Goal: Task Accomplishment & Management: Manage account settings

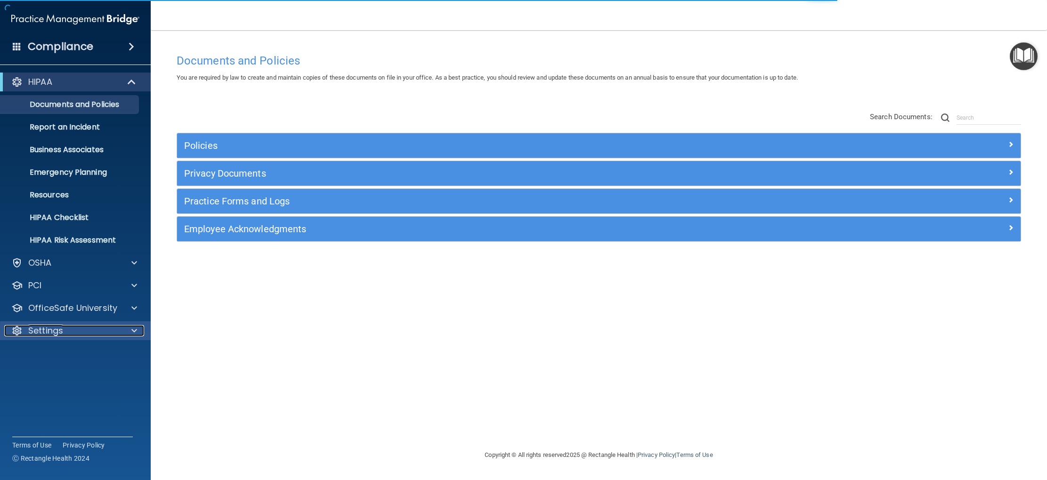
click at [75, 325] on div "Settings" at bounding box center [62, 330] width 117 height 11
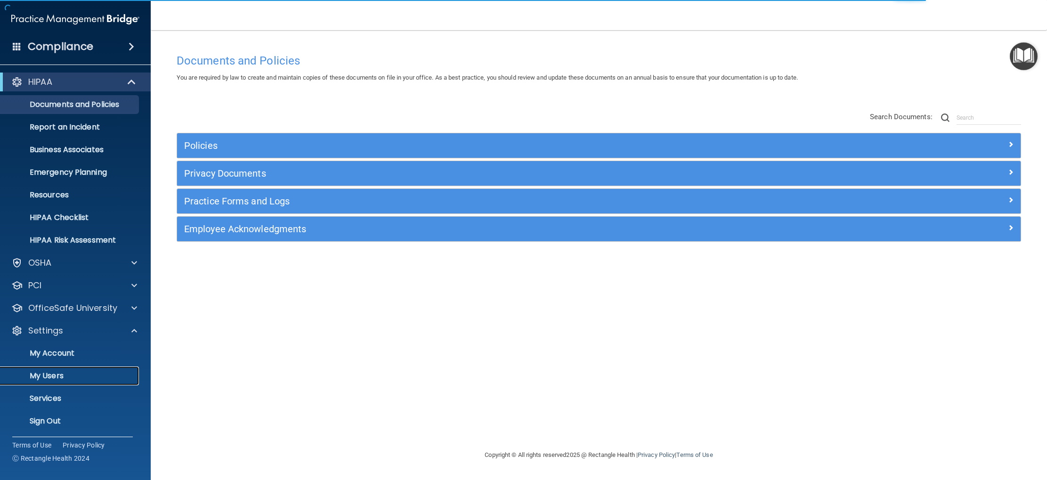
drag, startPoint x: 62, startPoint y: 376, endPoint x: 75, endPoint y: 373, distance: 13.0
click at [62, 376] on p "My Users" at bounding box center [70, 375] width 129 height 9
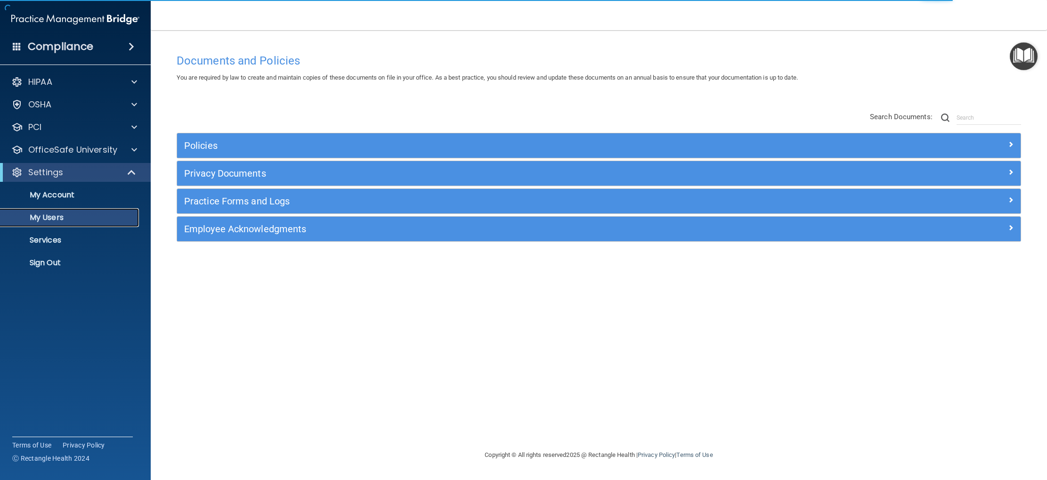
select select "20"
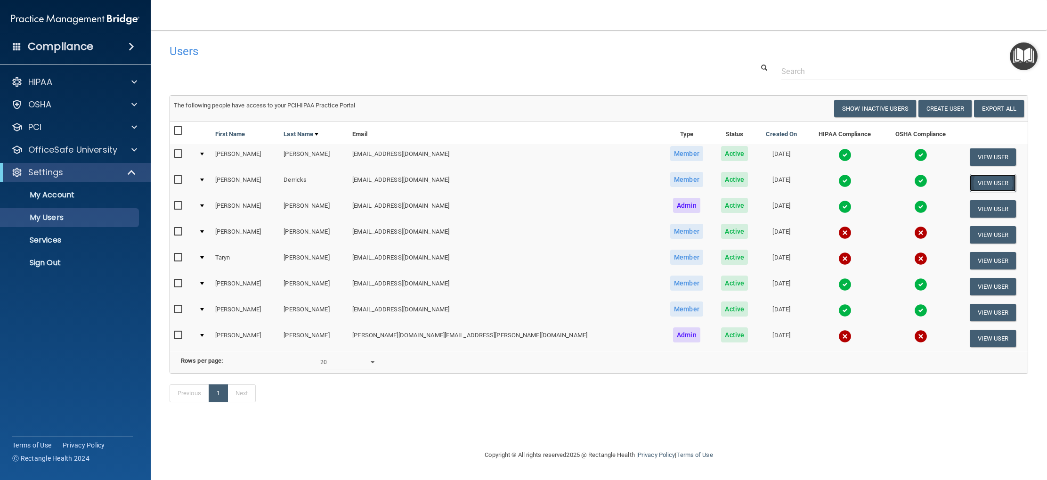
click at [969, 181] on button "View User" at bounding box center [992, 182] width 47 height 17
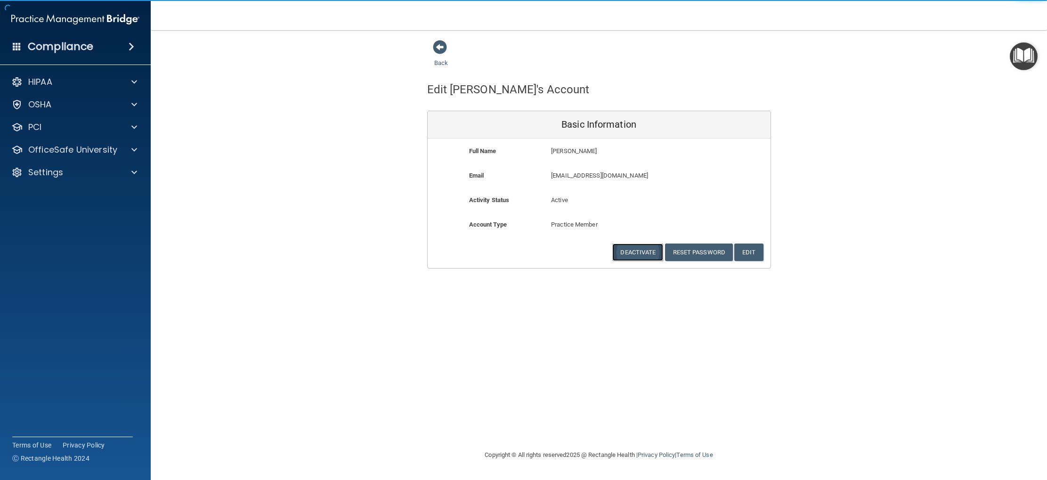
click at [640, 253] on button "Deactivate" at bounding box center [637, 251] width 51 height 17
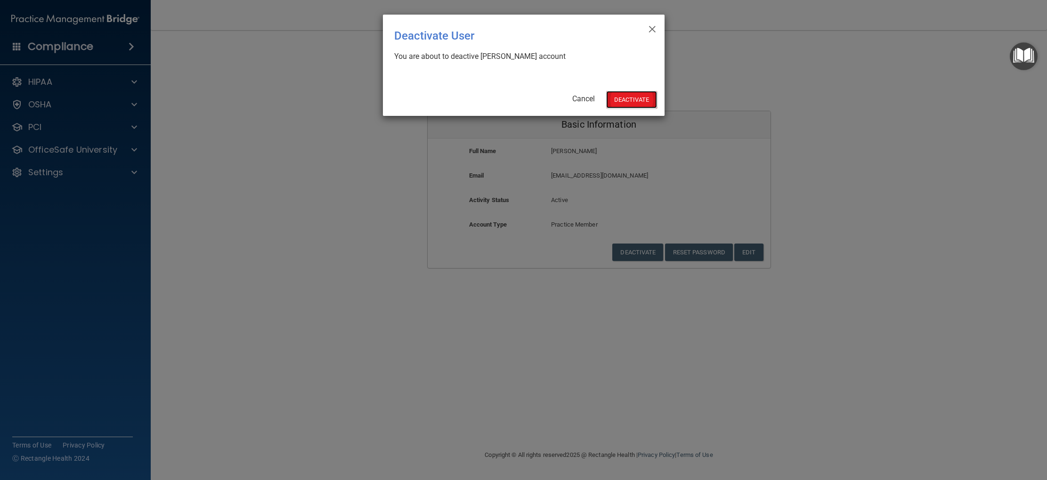
click at [627, 105] on button "Deactivate" at bounding box center [631, 99] width 51 height 17
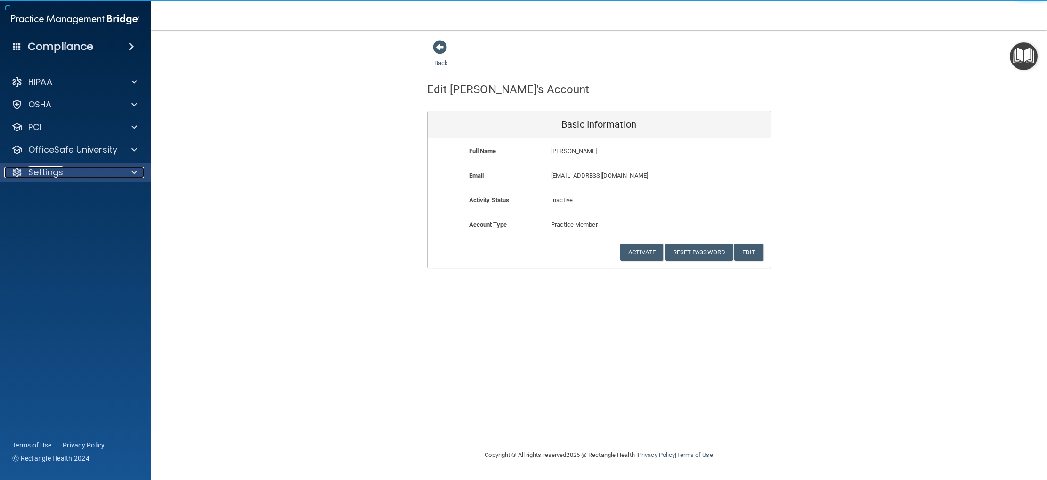
click at [65, 169] on div "Settings" at bounding box center [62, 172] width 117 height 11
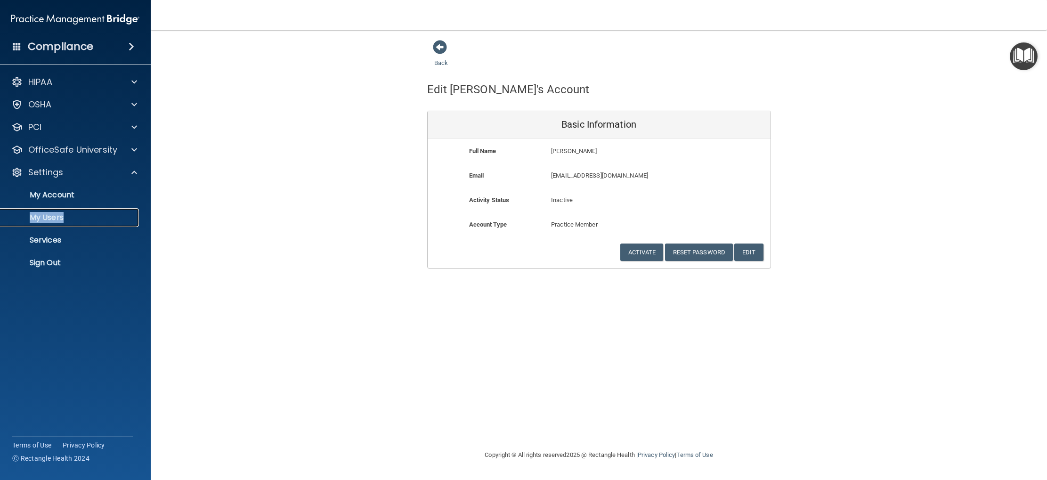
click at [69, 217] on p "My Users" at bounding box center [70, 217] width 129 height 9
click at [58, 217] on p "My Users" at bounding box center [70, 217] width 129 height 9
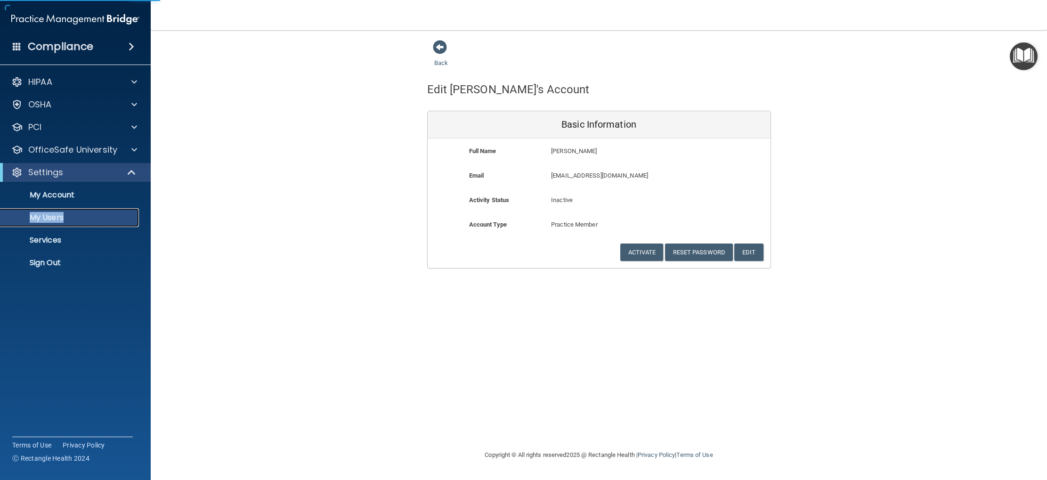
select select "20"
